Goal: Communication & Community: Answer question/provide support

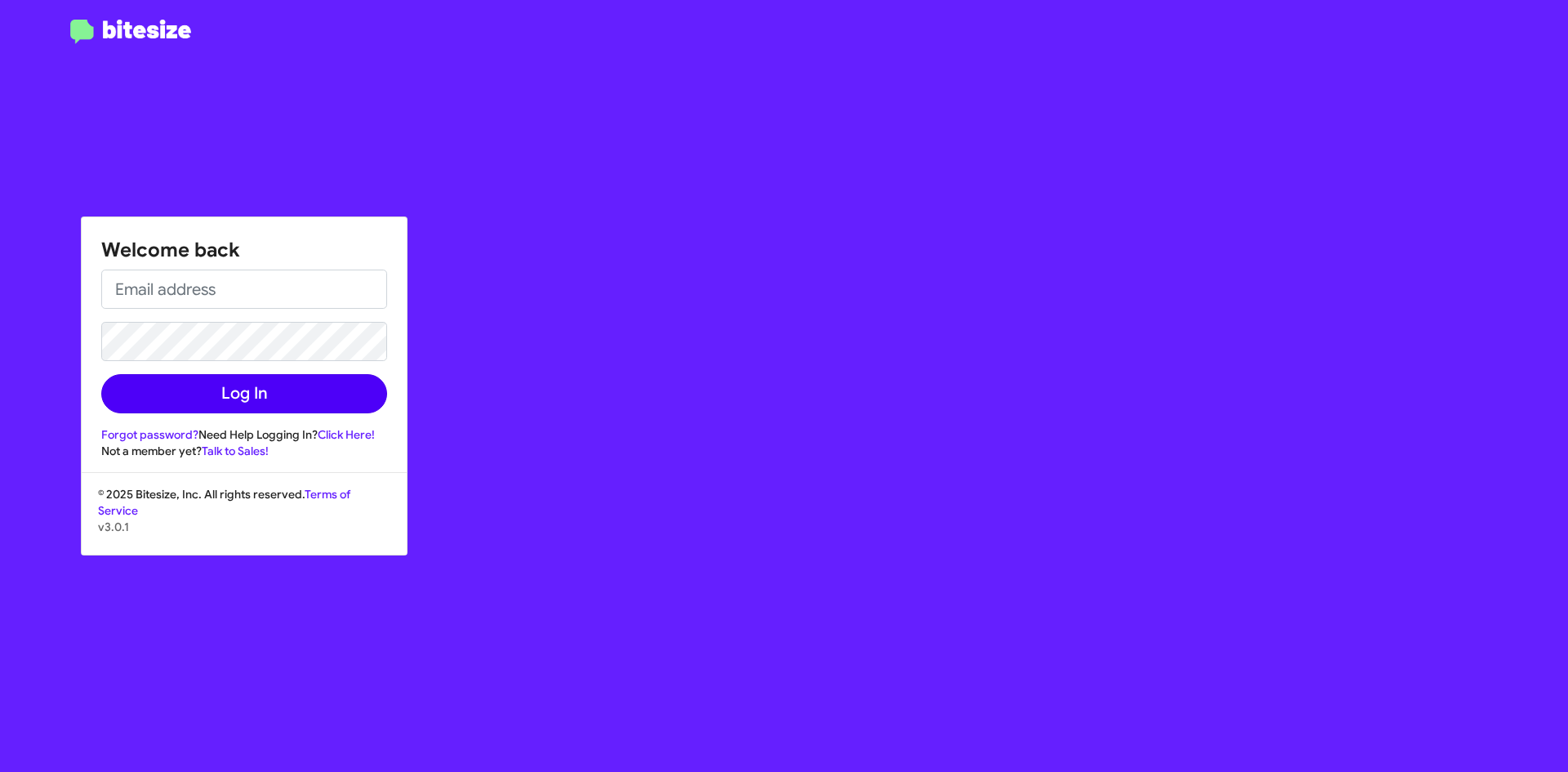
type input "[EMAIL_ADDRESS][DOMAIN_NAME]"
click at [332, 387] on button "Log In" at bounding box center [244, 394] width 286 height 39
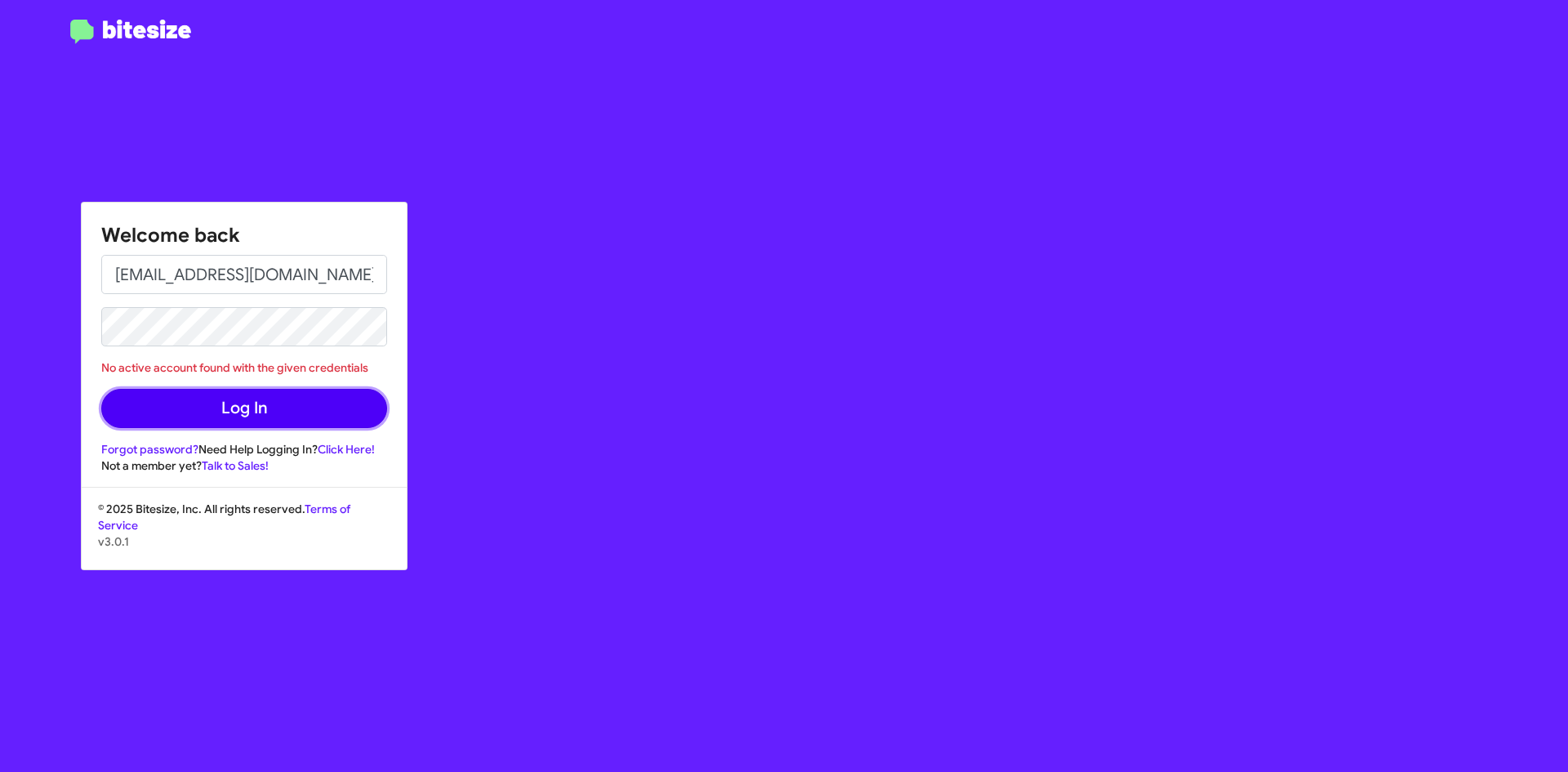
click at [317, 409] on button "Log In" at bounding box center [244, 408] width 286 height 39
click at [204, 406] on button "Log In" at bounding box center [244, 408] width 286 height 39
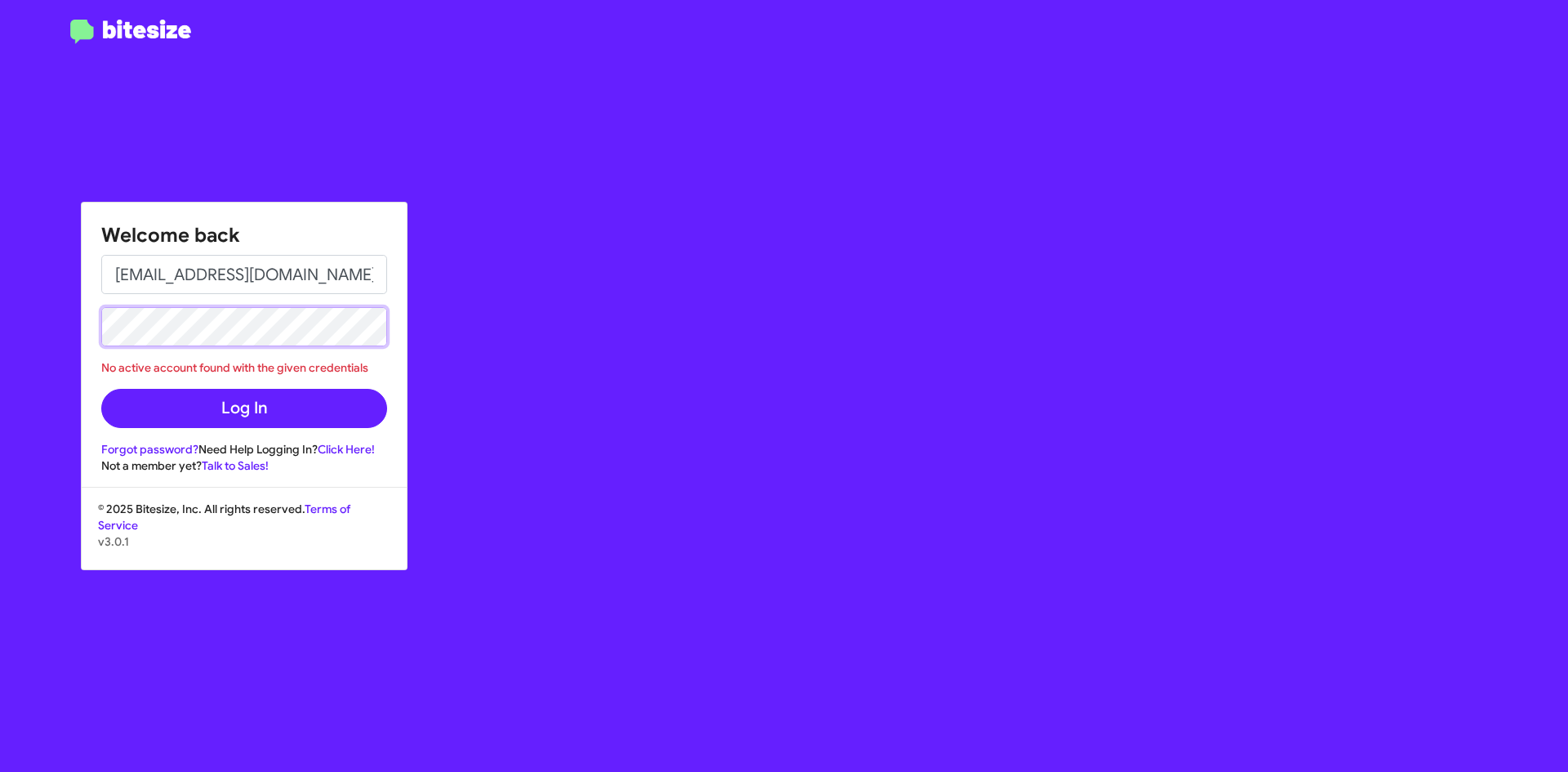
click at [102, 389] on button "Log In" at bounding box center [244, 408] width 286 height 39
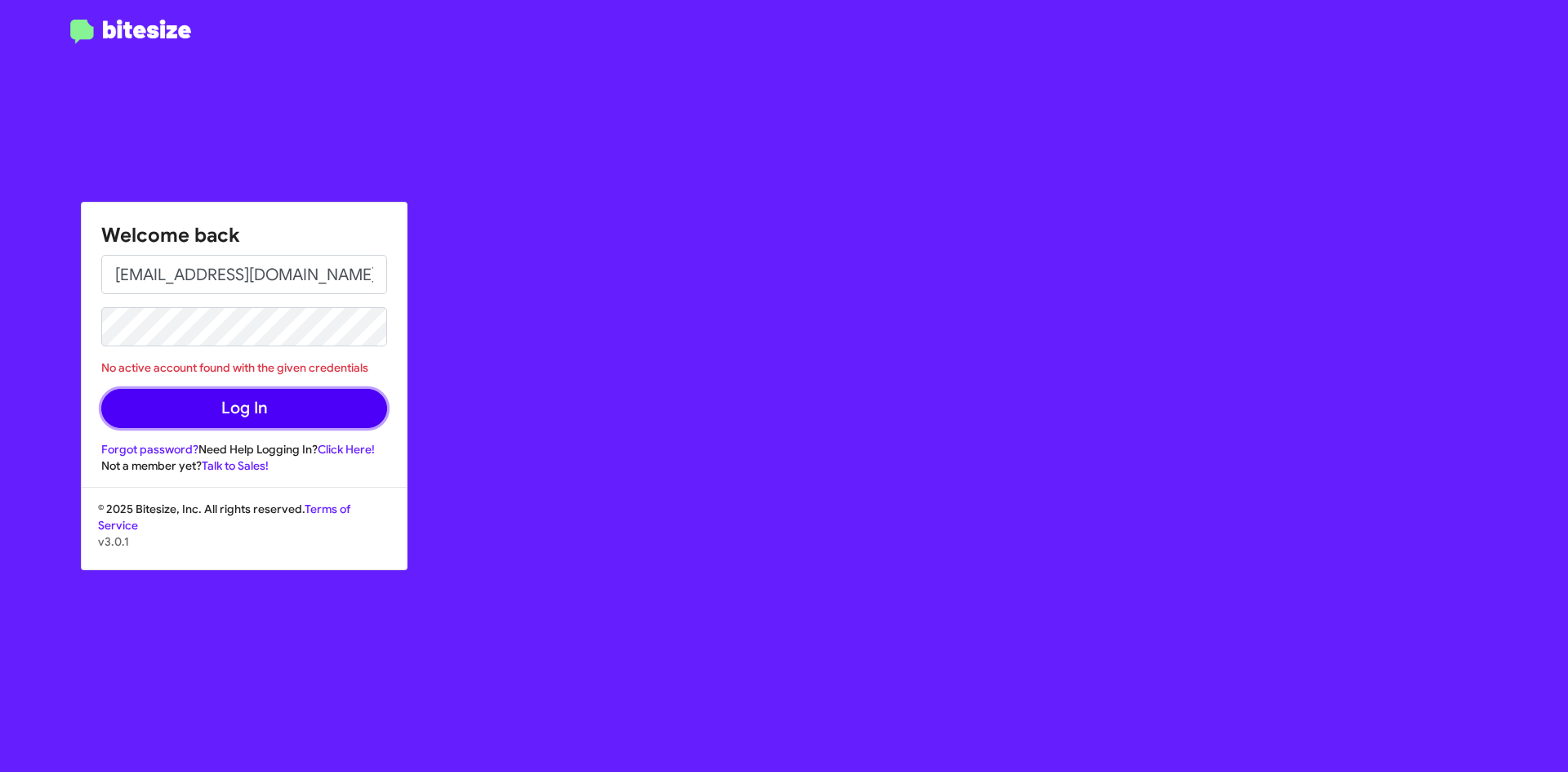
click at [165, 399] on button "Log In" at bounding box center [244, 408] width 286 height 39
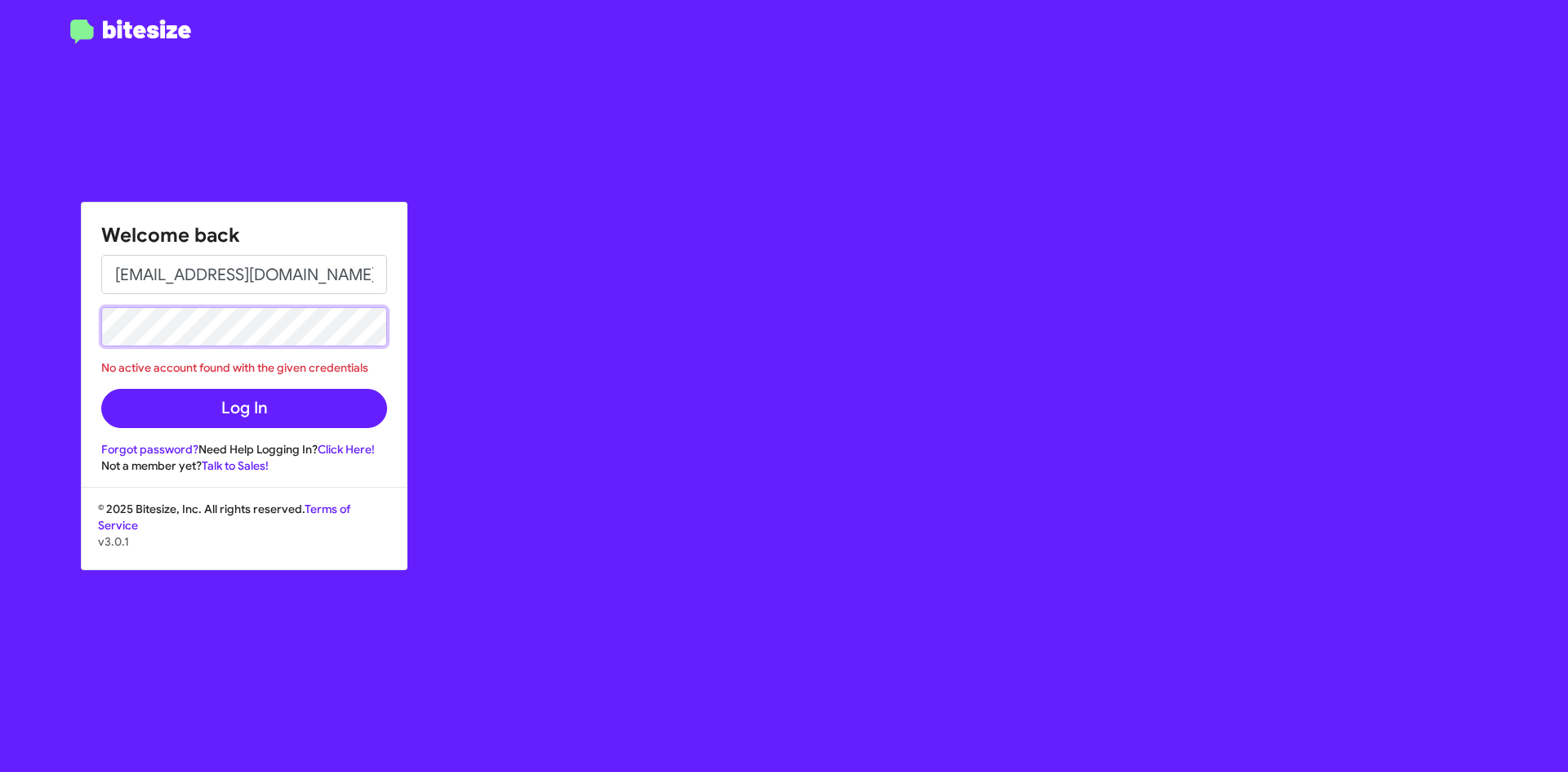
click at [102, 389] on button "Log In" at bounding box center [244, 408] width 286 height 39
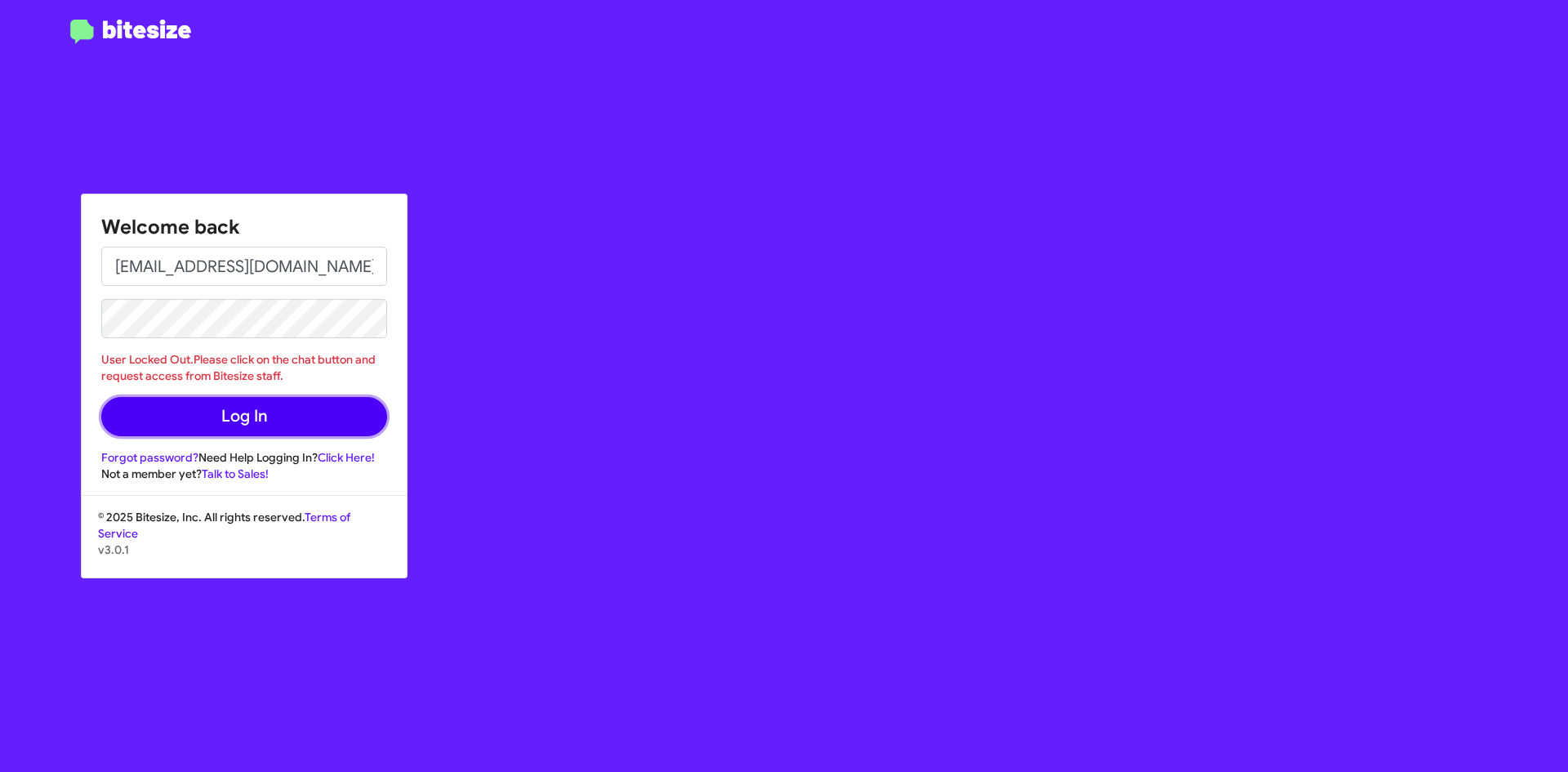
click at [159, 423] on button "Log In" at bounding box center [244, 416] width 286 height 39
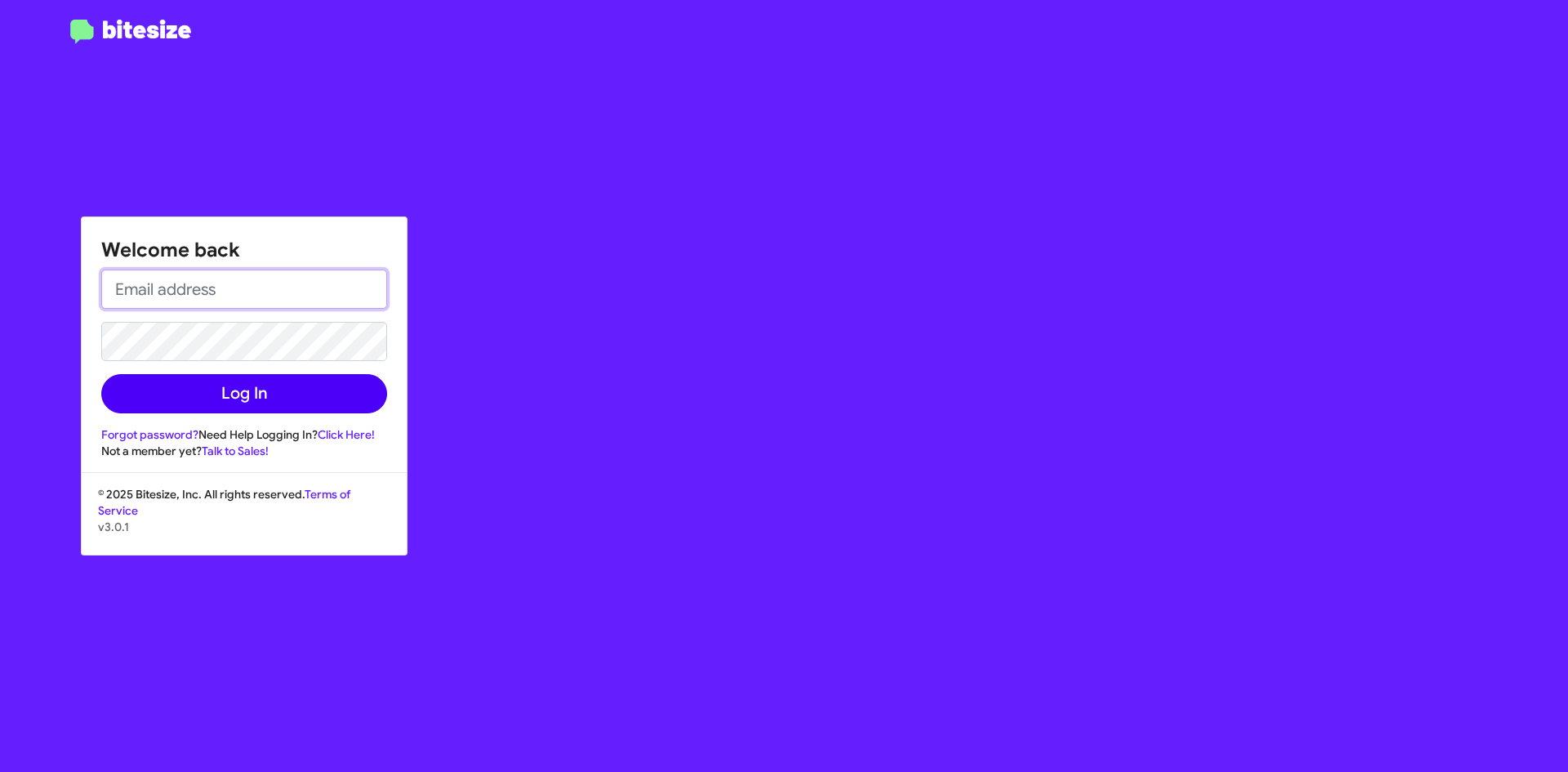
type input "[EMAIL_ADDRESS][DOMAIN_NAME]"
click at [277, 398] on button "Log In" at bounding box center [244, 394] width 286 height 39
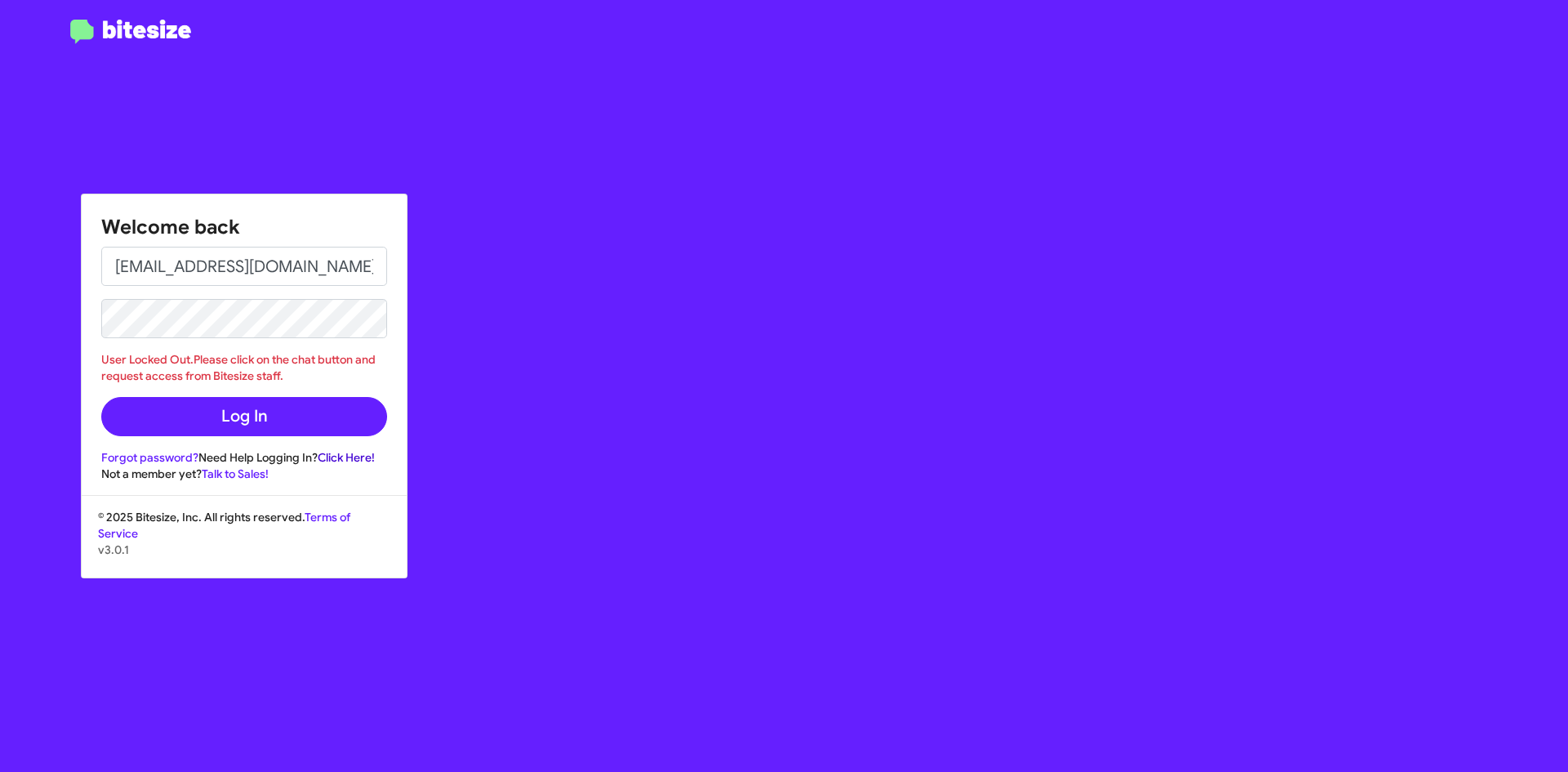
click at [336, 455] on link "Click Here!" at bounding box center [347, 457] width 57 height 14
click at [226, 423] on button "Log In" at bounding box center [244, 416] width 286 height 39
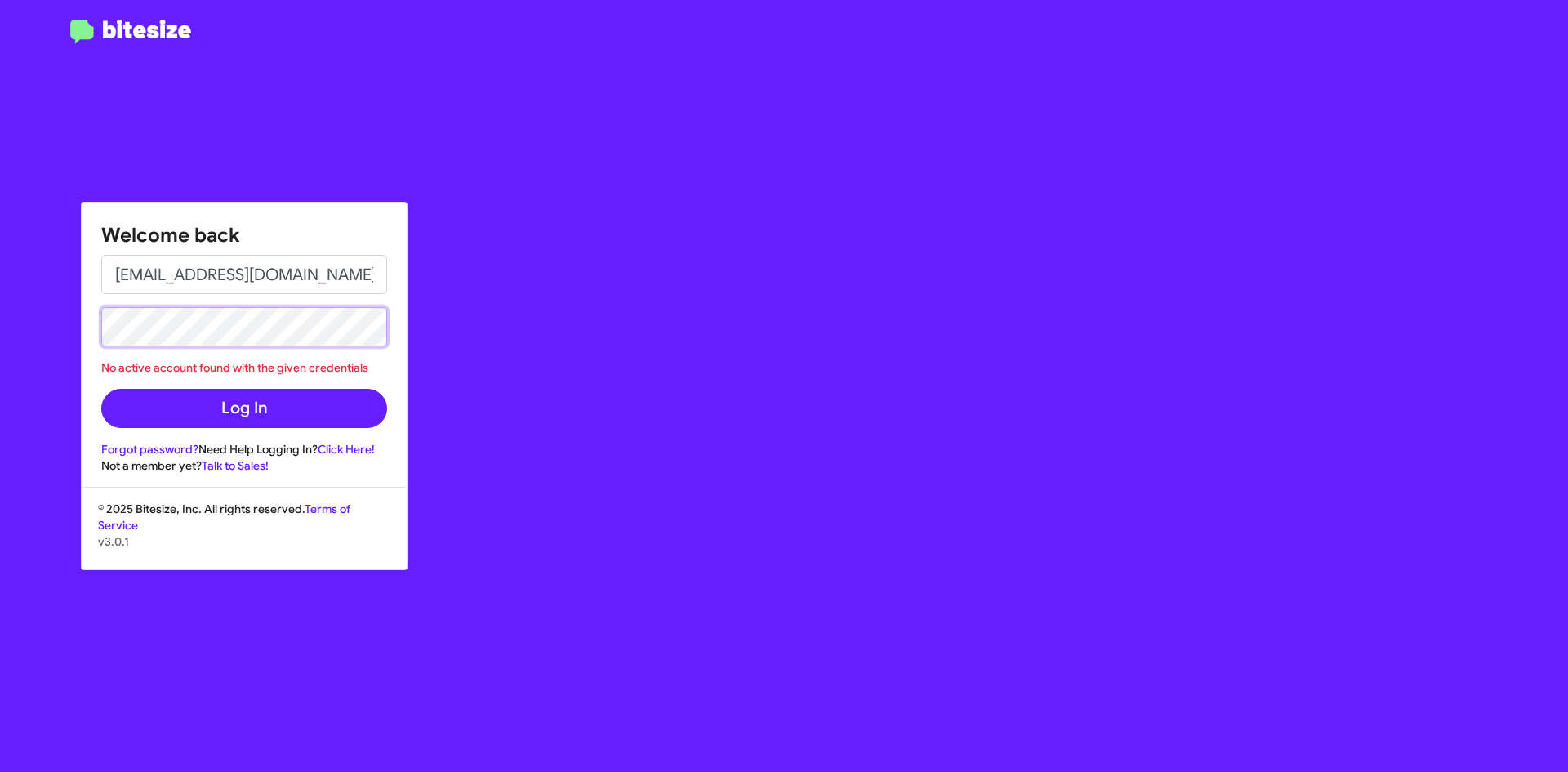
click at [78, 366] on div "Welcome back [EMAIL_ADDRESS][DOMAIN_NAME] No active account found with the give…" at bounding box center [784, 386] width 1568 height 772
click at [102, 389] on button "Log In" at bounding box center [244, 408] width 286 height 39
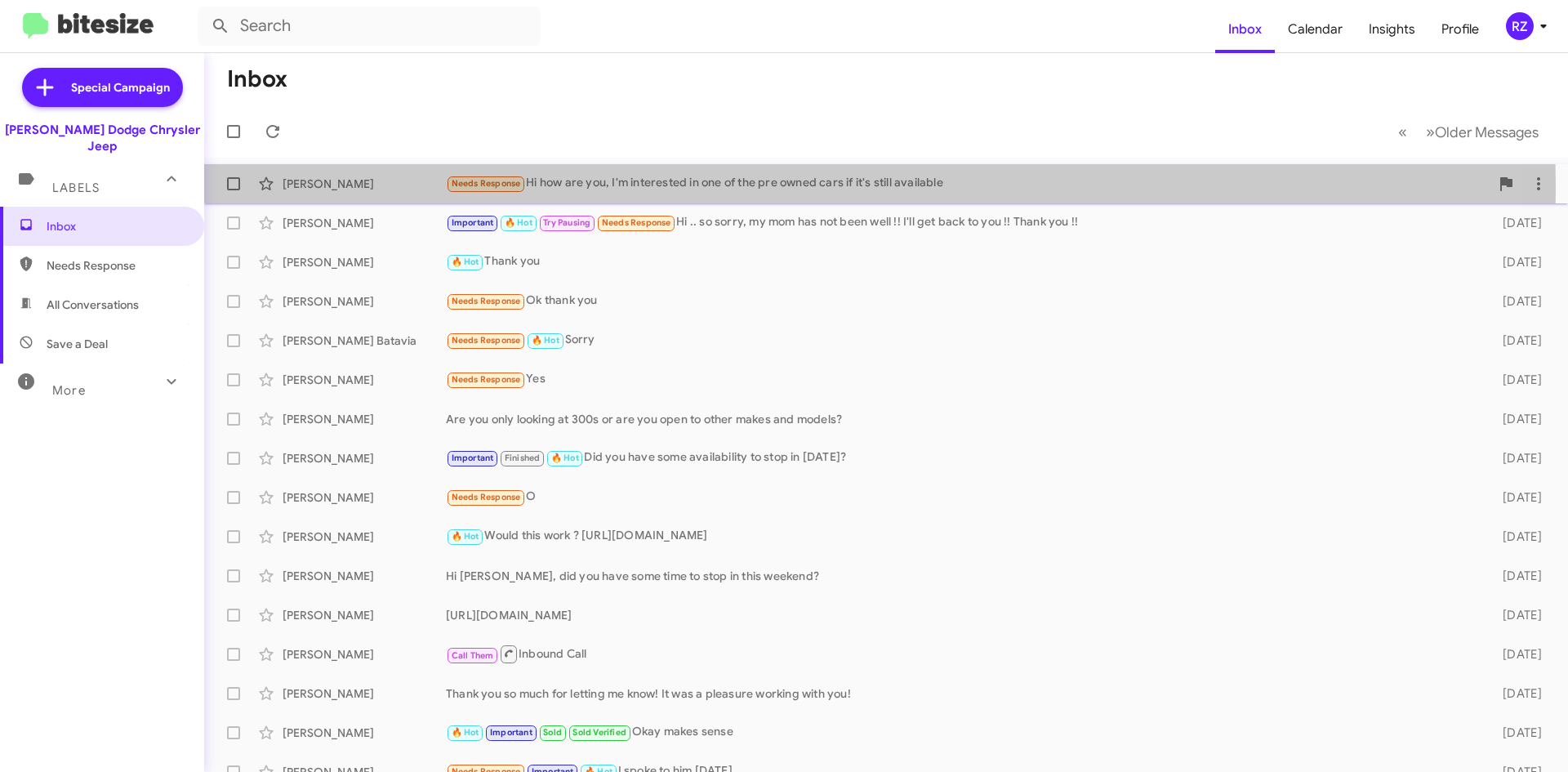
click at [397, 189] on div "[PERSON_NAME]" at bounding box center [363, 184] width 163 height 16
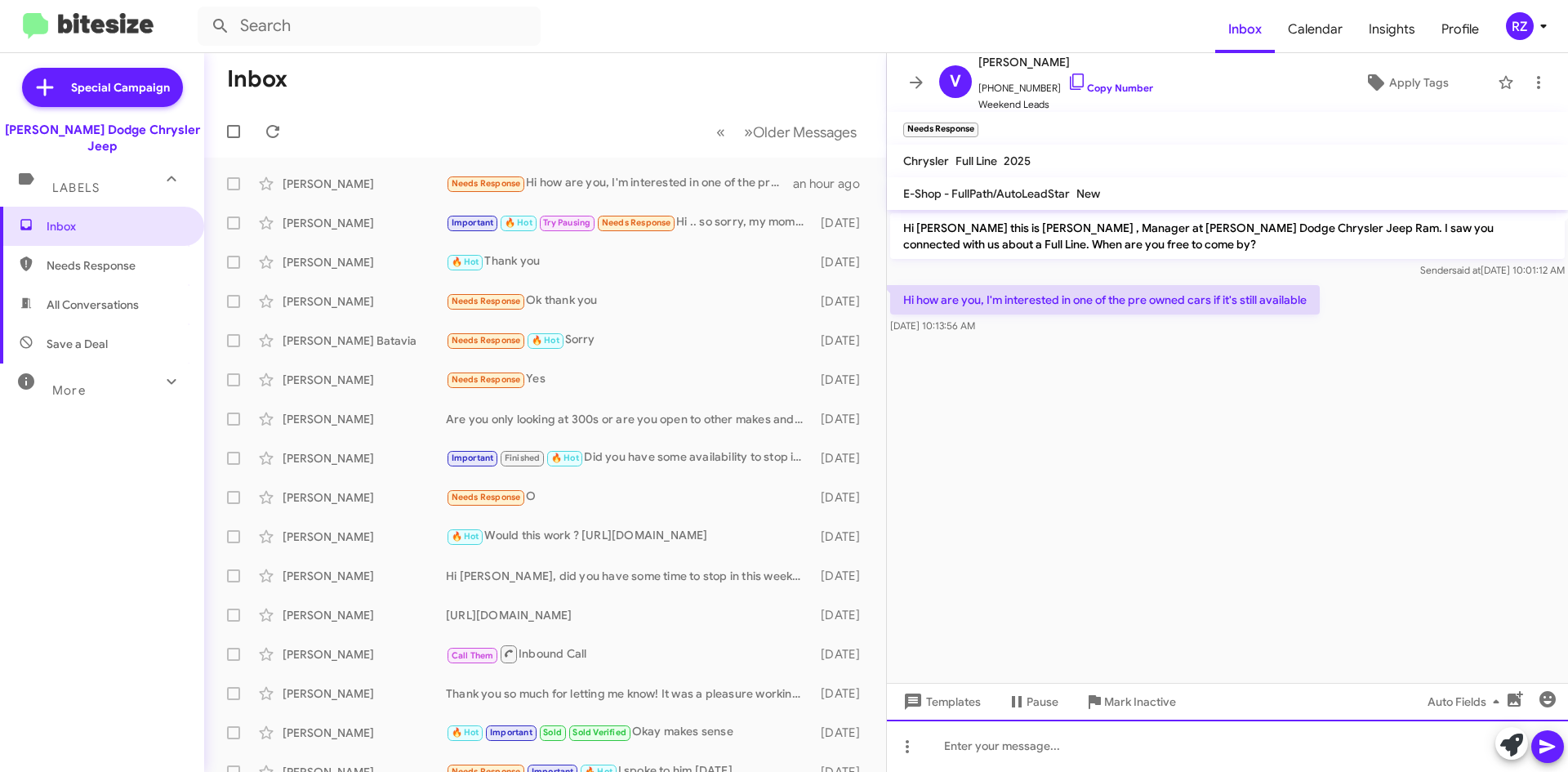
click at [1045, 749] on div at bounding box center [1227, 745] width 681 height 53
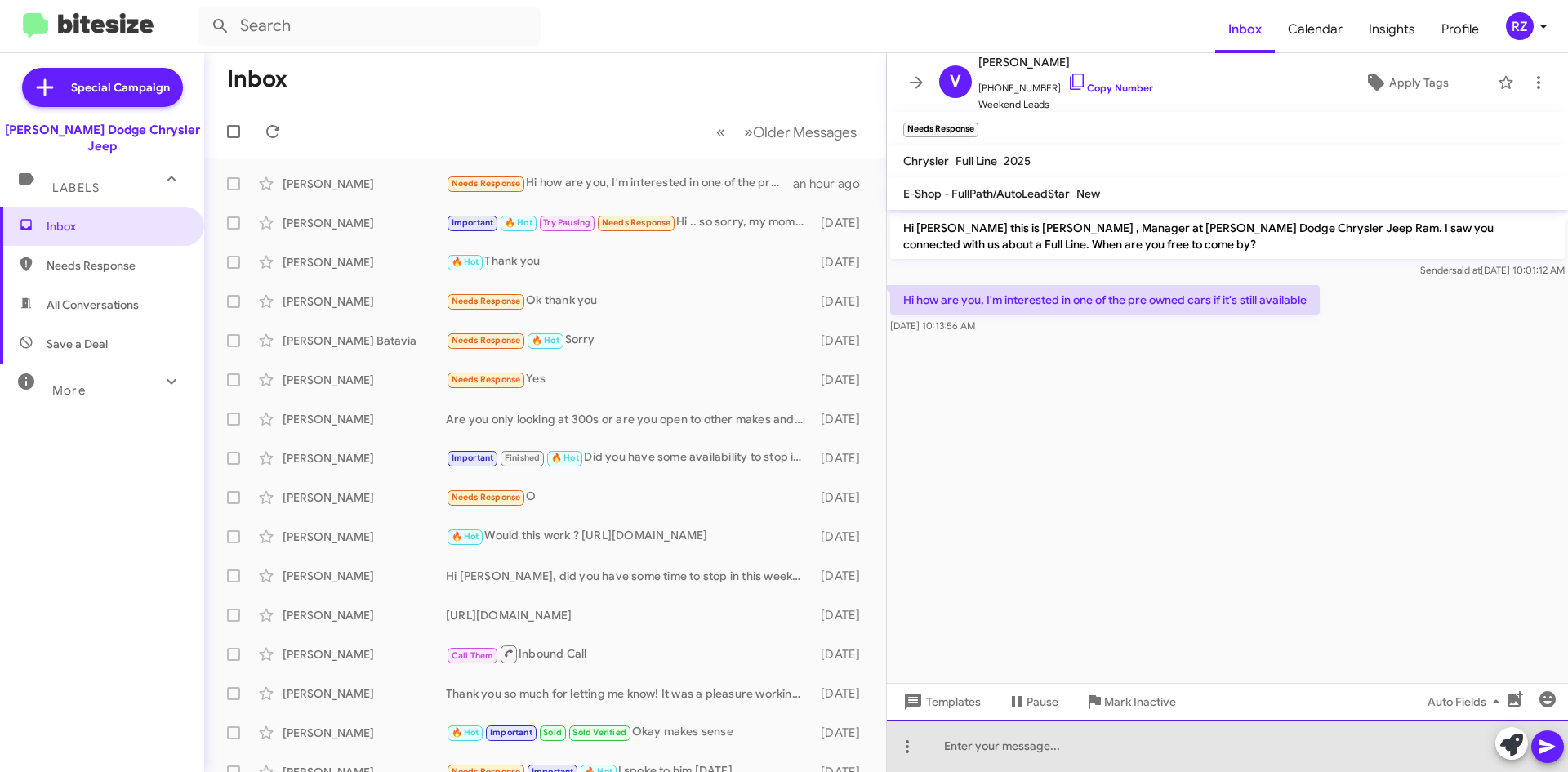
click at [998, 748] on div at bounding box center [1227, 745] width 681 height 53
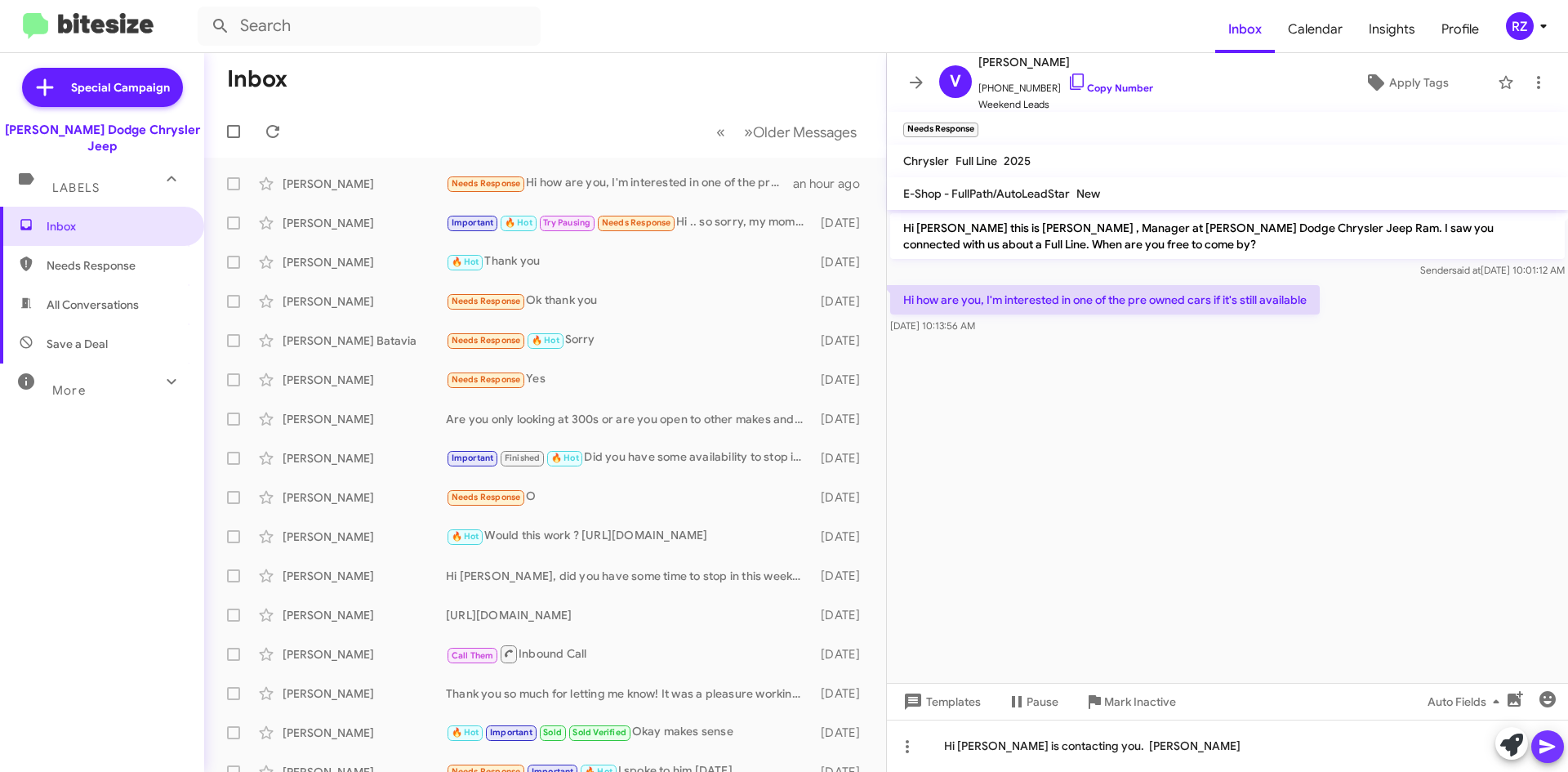
click at [1549, 740] on icon at bounding box center [1548, 747] width 20 height 20
